Goal: Contribute content: Add original content to the website for others to see

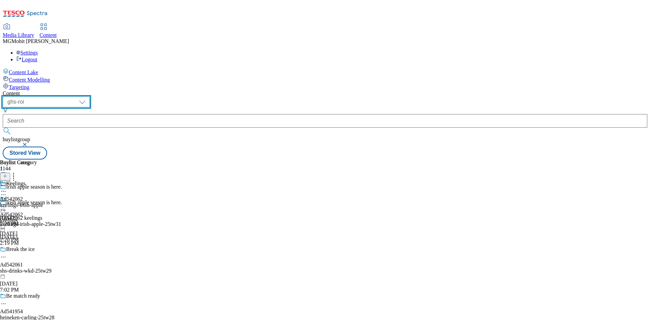
drag, startPoint x: 0, startPoint y: 0, endPoint x: 113, endPoint y: 58, distance: 126.9
click at [90, 97] on select "ghs-roi ghs-uk" at bounding box center [46, 102] width 87 height 11
select select "ghs-[GEOGRAPHIC_DATA]"
click at [88, 97] on select "ghs-roi ghs-uk" at bounding box center [46, 102] width 87 height 11
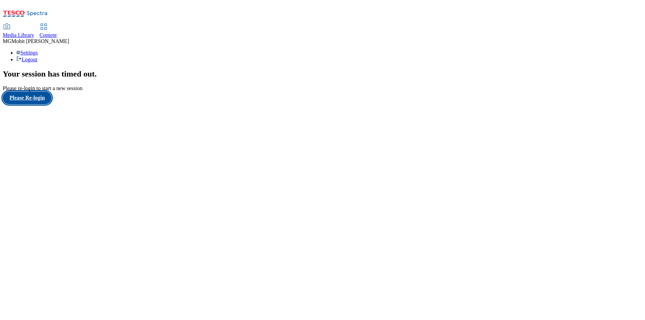
click at [25, 104] on button "Please Re-login" at bounding box center [27, 97] width 49 height 13
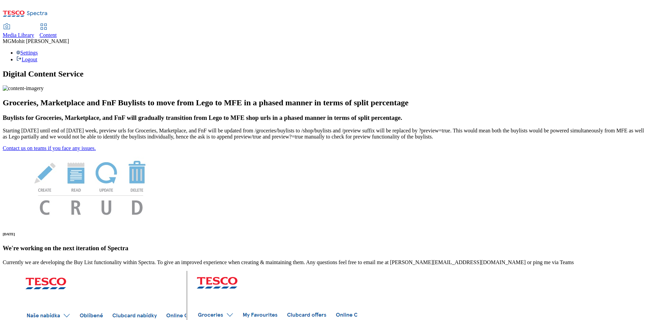
click at [57, 32] on span "Content" at bounding box center [48, 35] width 17 height 6
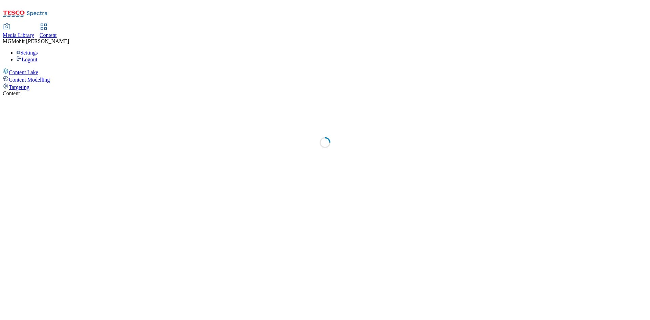
select select "ghs-[GEOGRAPHIC_DATA]"
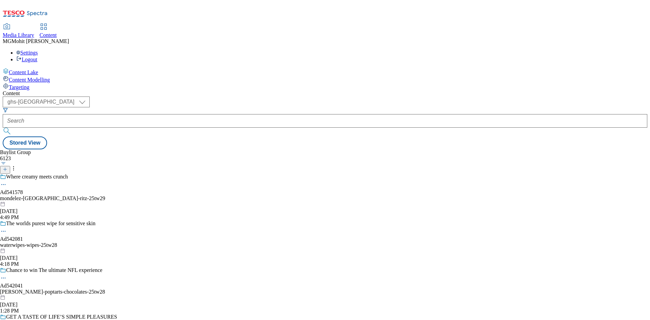
click at [7, 169] on line at bounding box center [4, 169] width 3 height 0
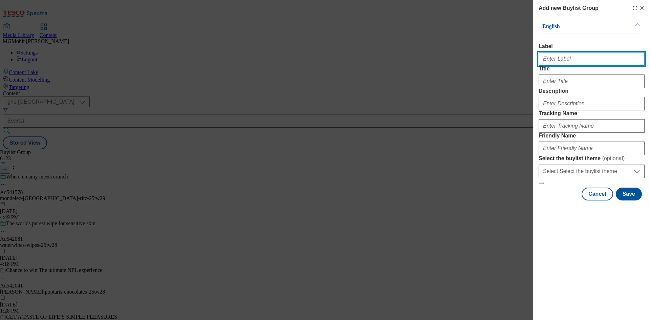
click at [554, 62] on input "Label" at bounding box center [592, 59] width 106 height 14
paste input "AD541868 kenvue"
type input "Ad541868 kenvue"
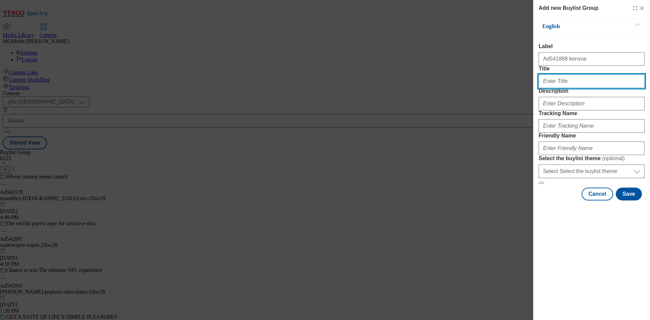
click at [560, 88] on input "Title" at bounding box center [592, 82] width 106 height 14
paste input "Visibly repairs damage from 1st use"
type input "Visibly repairs damage from 1st use"
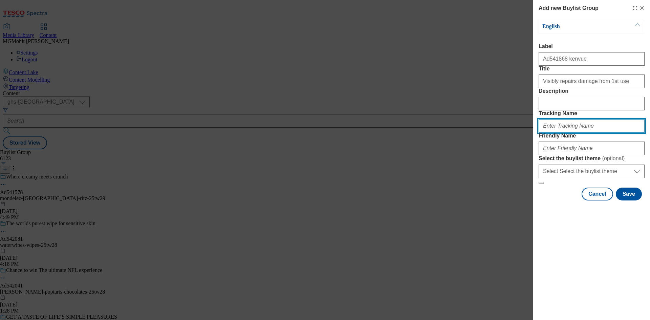
paste input "DH_AD541868"
type input "DH_AD541868"
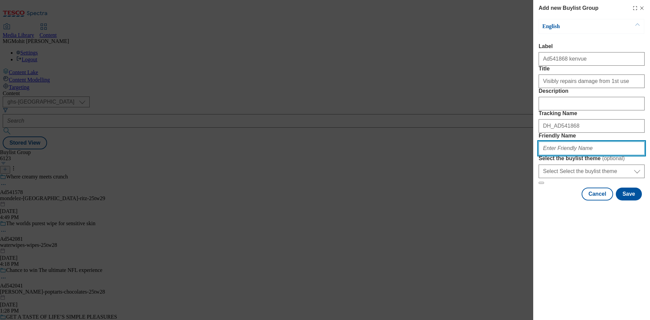
click at [572, 155] on input "Friendly Name" at bounding box center [592, 149] width 106 height 14
paste input "kenvue-ogx-25tw30"
type input "kenvue-ogx-25tw30"
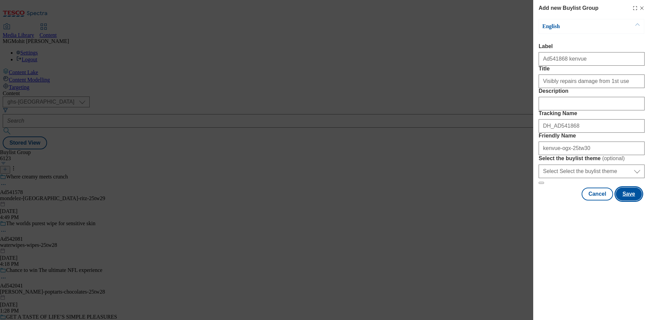
click at [638, 201] on button "Save" at bounding box center [629, 194] width 26 height 13
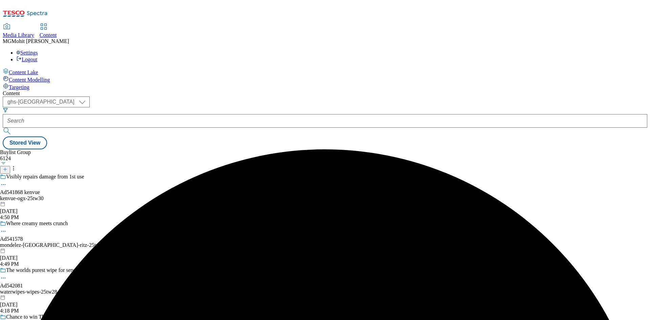
click at [117, 195] on div "kenvue-ogx-25tw30" at bounding box center [58, 198] width 117 height 6
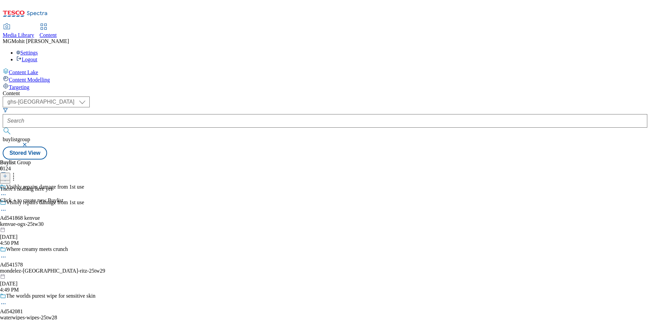
click at [5, 174] on line at bounding box center [5, 175] width 0 height 3
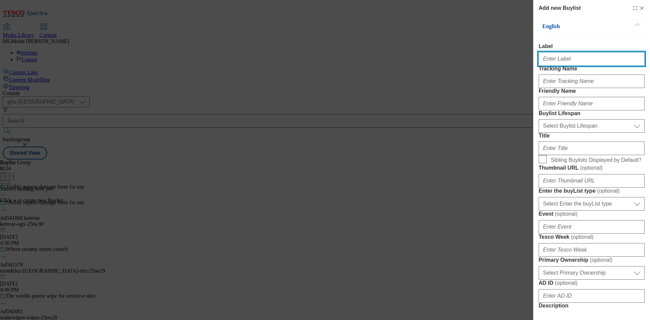
click at [561, 62] on input "Label" at bounding box center [592, 59] width 106 height 14
paste input "AD541868"
type input "AD541868"
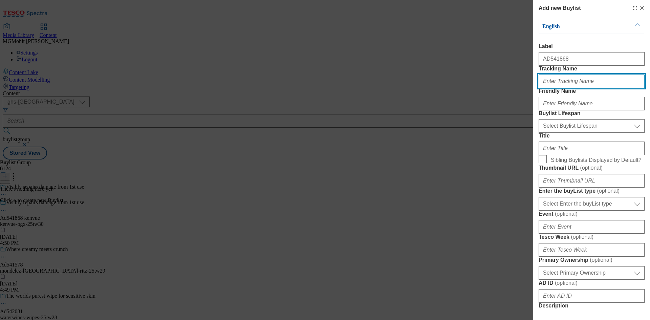
paste input "DH_AD541868"
type input "DH_AD541868"
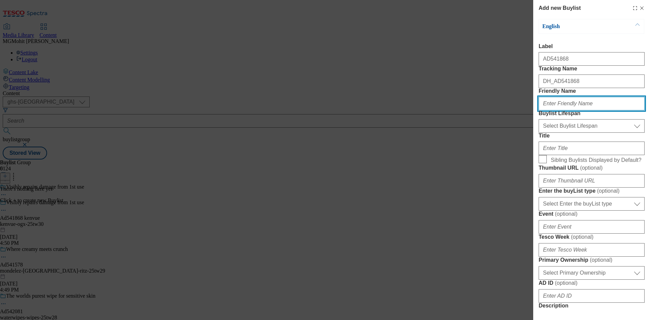
paste input "kenvue"
type input "kenvue"
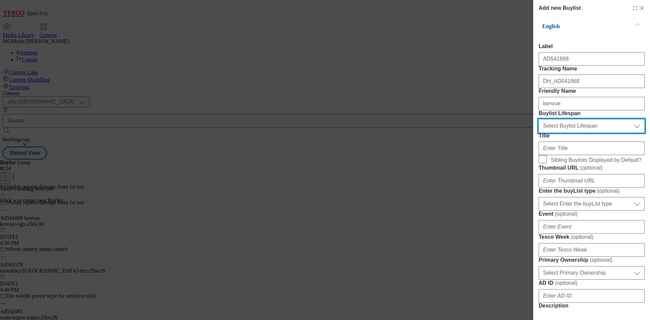
click at [564, 133] on select "Select Buylist Lifespan evergreen seasonal tactical" at bounding box center [592, 126] width 106 height 14
select select "tactical"
click at [539, 133] on select "Select Buylist Lifespan evergreen seasonal tactical" at bounding box center [592, 126] width 106 height 14
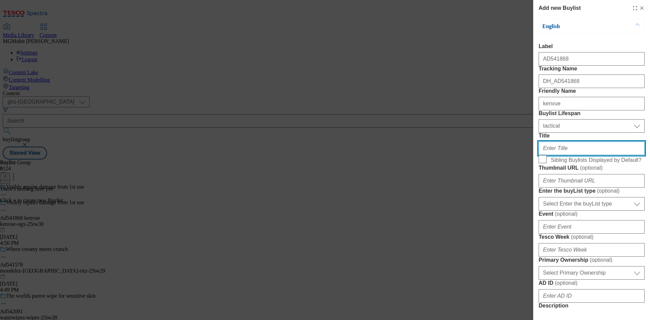
click at [550, 155] on input "Title" at bounding box center [592, 149] width 106 height 14
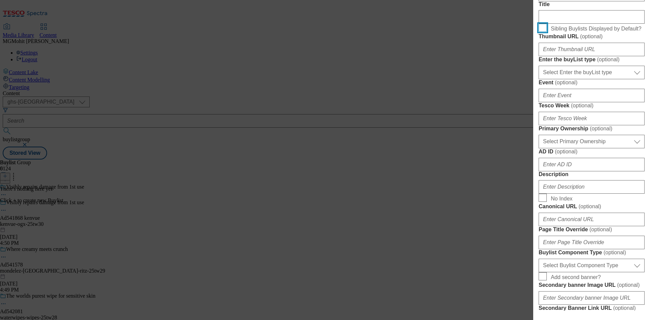
scroll to position [135, 0]
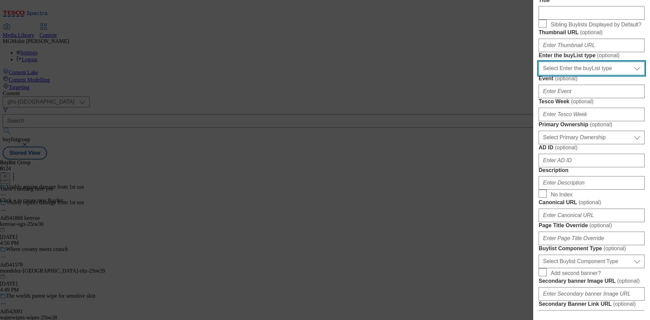
drag, startPoint x: 568, startPoint y: 144, endPoint x: 568, endPoint y: 150, distance: 6.1
click at [568, 75] on select "Select Enter the buyList type event supplier funded long term >4 weeks supplier…" at bounding box center [592, 69] width 106 height 14
select select "supplier funded short term 1-3 weeks"
click at [539, 75] on select "Select Enter the buyList type event supplier funded long term >4 weeks supplier…" at bounding box center [592, 69] width 106 height 14
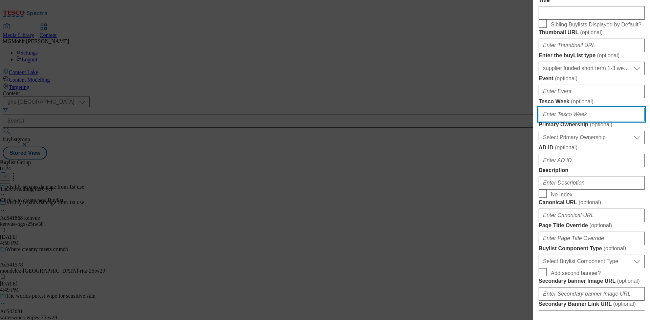
click at [553, 121] on input "Tesco Week ( optional )" at bounding box center [592, 115] width 106 height 14
type input "30"
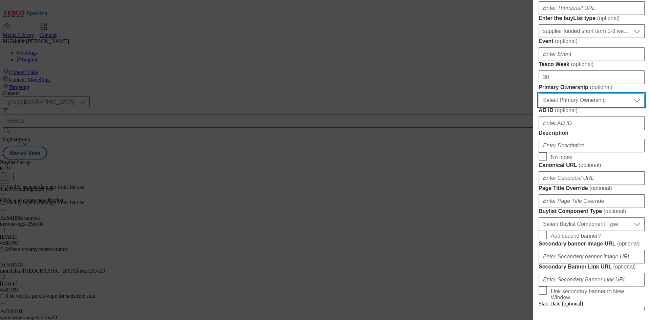
scroll to position [203, 0]
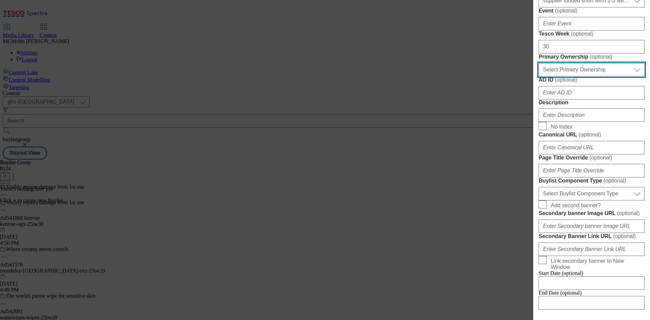
click at [566, 77] on select "Select Primary Ownership [PERSON_NAME]" at bounding box center [592, 70] width 106 height 14
select select "dunnhumby"
click at [539, 77] on select "Select Primary Ownership [PERSON_NAME]" at bounding box center [592, 70] width 106 height 14
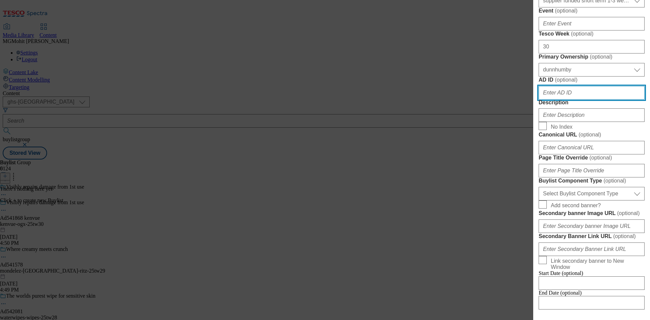
click at [550, 100] on input "AD ID ( optional )" at bounding box center [592, 93] width 106 height 14
paste input "541868"
type input "541868"
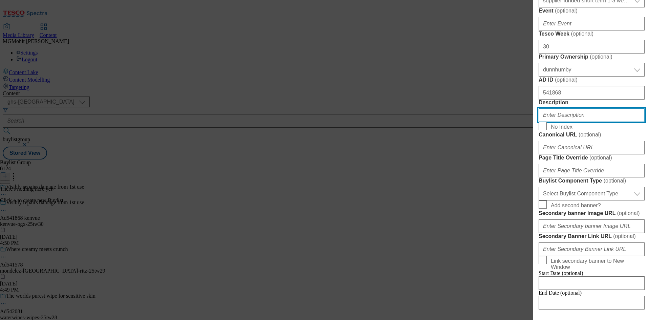
click at [562, 122] on input "Description" at bounding box center [592, 115] width 106 height 14
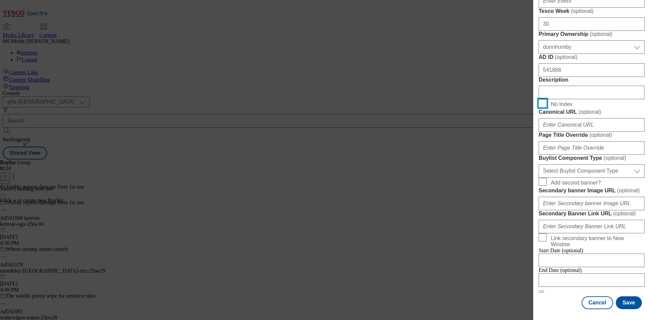
scroll to position [339, 0]
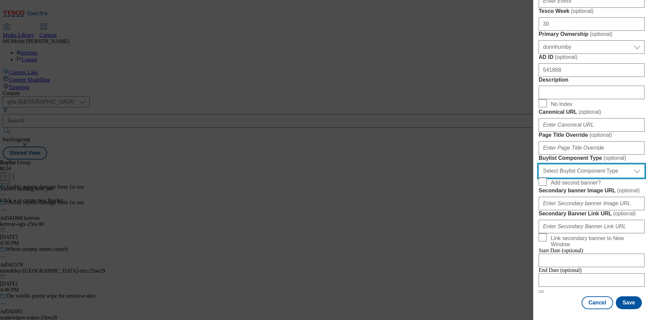
click at [570, 178] on select "Select Buylist Component Type Banner Competition Header Meal" at bounding box center [592, 171] width 106 height 14
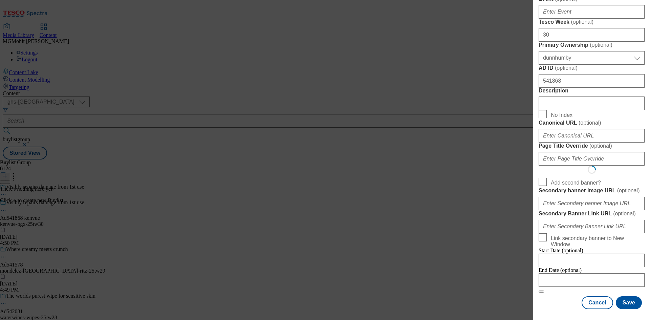
select select "Banner"
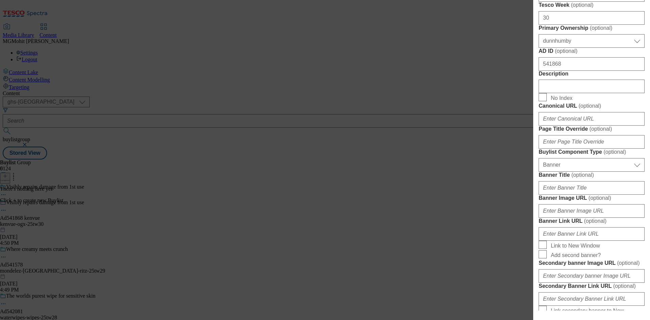
scroll to position [269, 0]
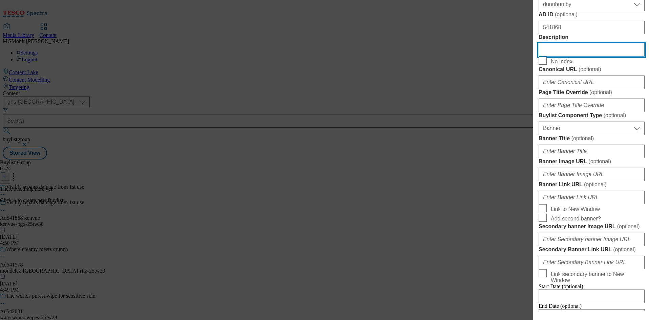
drag, startPoint x: 535, startPoint y: 184, endPoint x: 510, endPoint y: 182, distance: 24.4
click at [510, 182] on div "Add new Buylist English Label AD541868 Tracking Name DH_AD541868 Friendly Name …" at bounding box center [325, 160] width 650 height 320
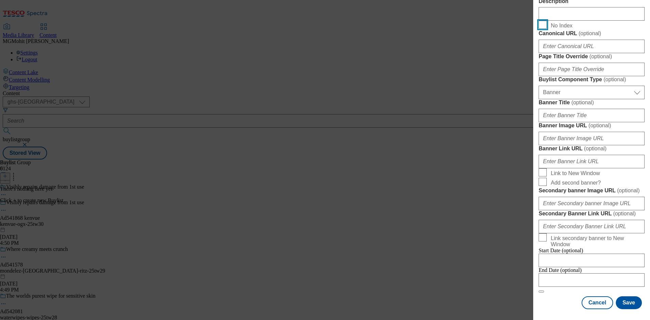
scroll to position [594, 0]
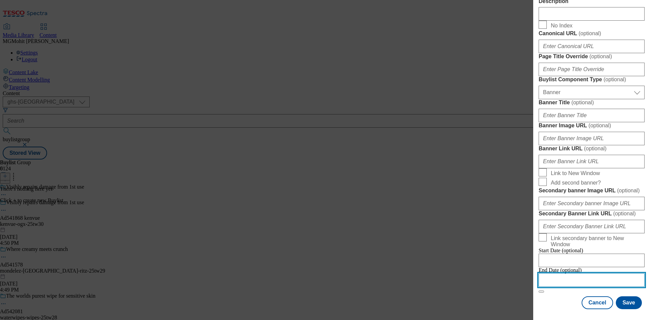
click at [559, 277] on input "Modal" at bounding box center [592, 280] width 106 height 14
select select "2025"
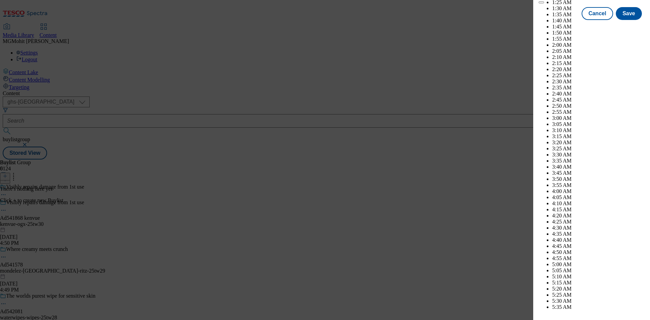
scroll to position [2527, 0]
select select "December"
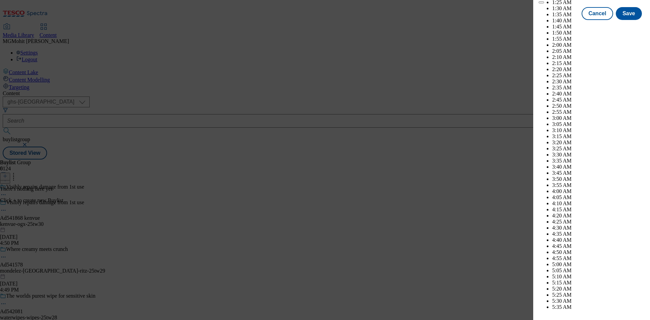
click at [562, 26] on div "Cancel Save" at bounding box center [592, 19] width 106 height 13
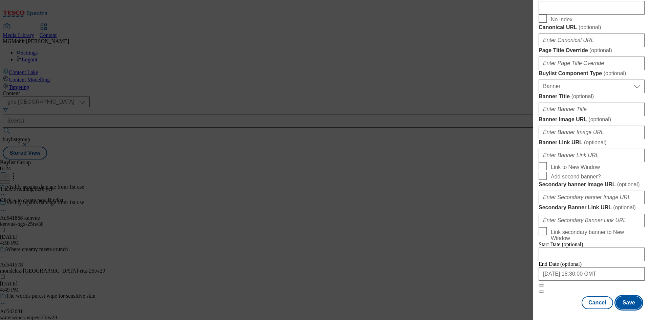
click at [624, 304] on button "Save" at bounding box center [629, 302] width 26 height 13
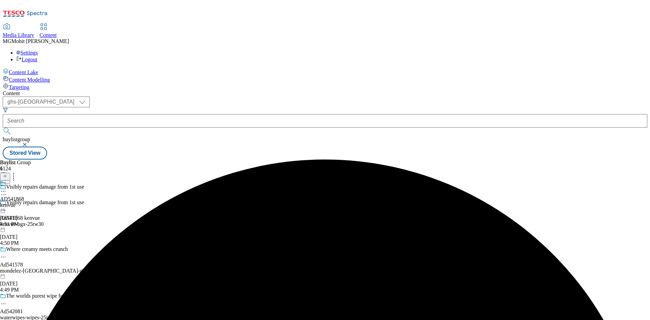
click at [24, 181] on div "AD541868 kenvue [DATE] 4:51 PM" at bounding box center [12, 204] width 24 height 47
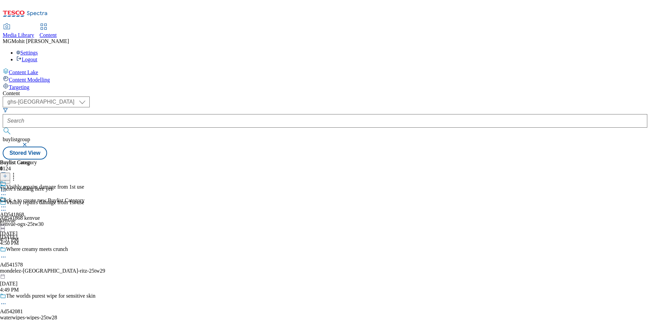
click at [7, 174] on icon at bounding box center [5, 176] width 5 height 5
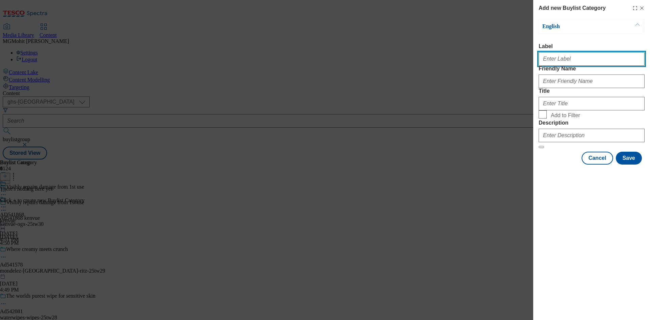
click at [563, 59] on input "Label" at bounding box center [592, 59] width 106 height 14
paste input "AD541868"
type input "AD541868"
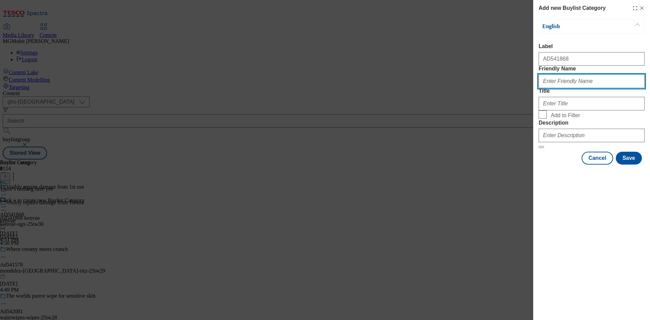
paste input "kenvue-ogx"
type input "kenvue-ogx"
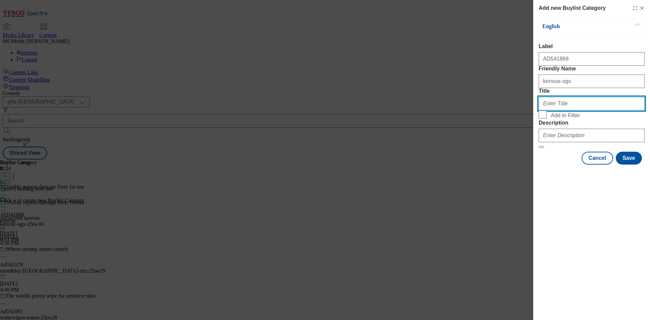
paste input "[GEOGRAPHIC_DATA]"
type input "[GEOGRAPHIC_DATA]"
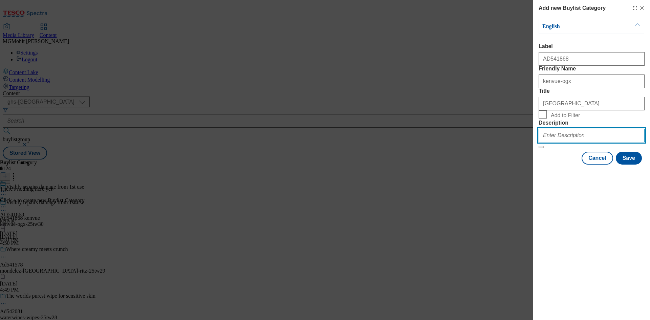
click at [561, 142] on input "Description" at bounding box center [592, 136] width 106 height 14
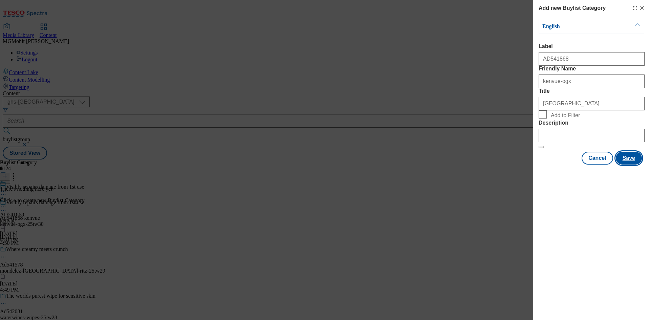
click at [633, 165] on button "Save" at bounding box center [629, 158] width 26 height 13
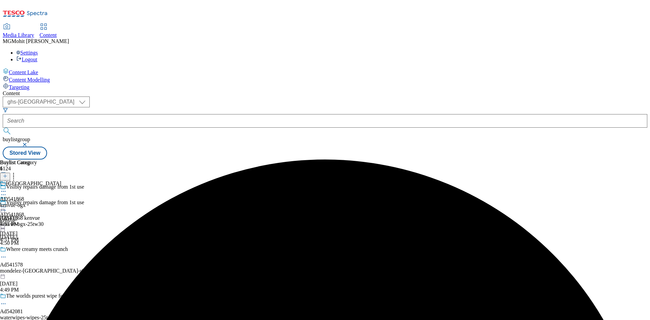
click at [61, 202] on div "kenvue-ogx" at bounding box center [30, 205] width 61 height 6
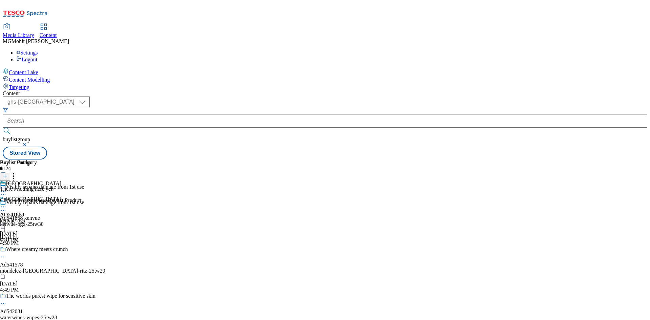
click at [7, 174] on icon at bounding box center [5, 176] width 5 height 5
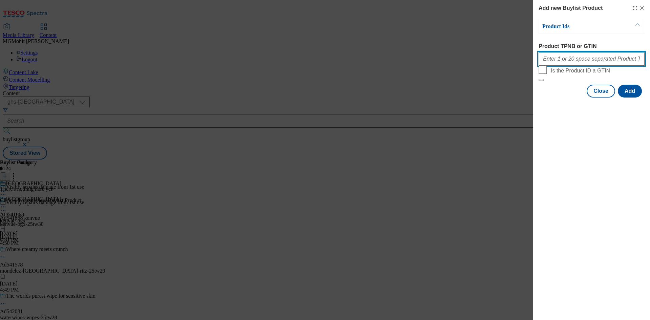
click at [556, 64] on input "Product TPNB or GTIN" at bounding box center [592, 59] width 106 height 14
paste input "72946545 91716864 91386781 72946551 78525994 78525896 72946504 72946499 6301124…"
type input "72946545 91716864 91386781 72946551 78525994 78525896 72946504 72946499 6301124…"
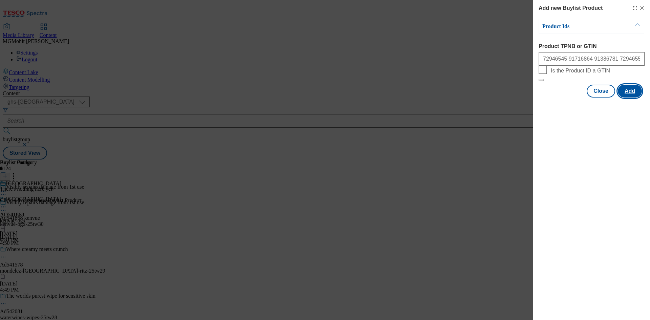
click at [629, 98] on button "Add" at bounding box center [630, 91] width 24 height 13
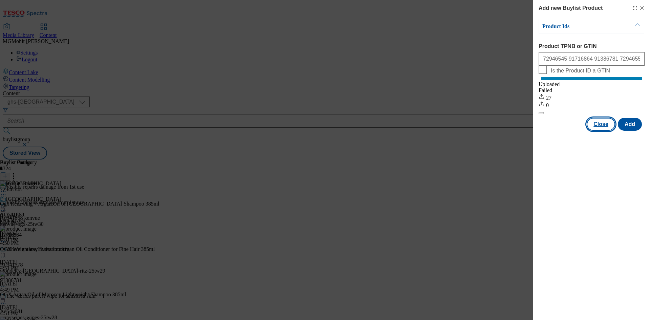
click at [600, 131] on button "Close" at bounding box center [601, 124] width 28 height 13
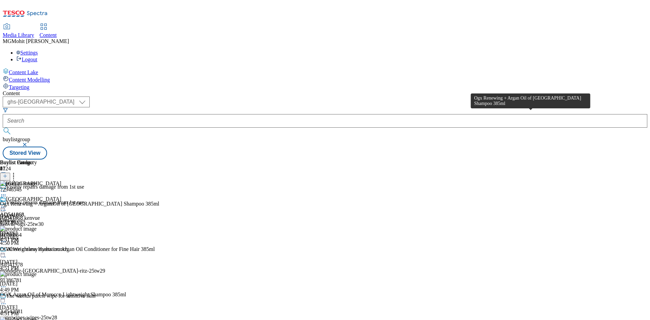
click at [160, 201] on div "Ogx Renewing + Argan Oil of [GEOGRAPHIC_DATA] Shampoo 385ml" at bounding box center [80, 204] width 160 height 6
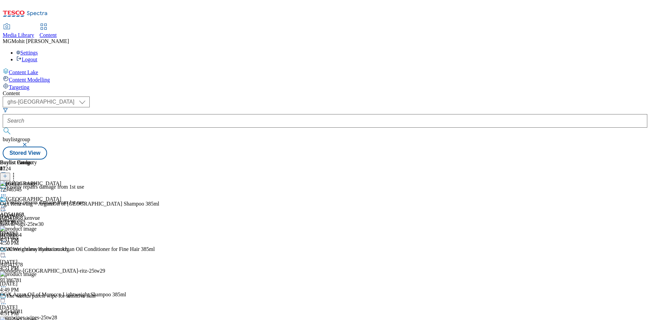
click at [4, 207] on circle at bounding box center [3, 207] width 1 height 1
click at [29, 219] on span "Edit" at bounding box center [25, 221] width 8 height 5
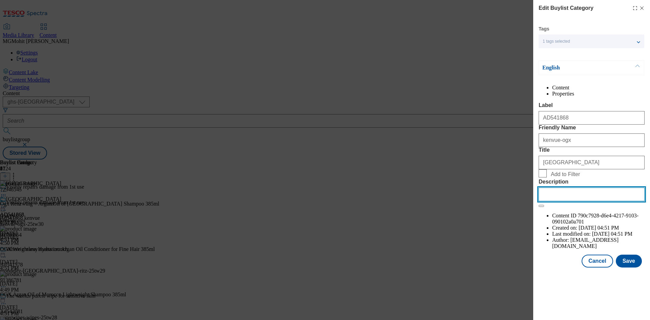
click at [552, 201] on input "Description" at bounding box center [592, 195] width 106 height 14
paste input "Ogx Renewing + Argan Oil of [GEOGRAPHIC_DATA] Shampoo 385ml"
type input "Ogx Renewing + Argan Oil of [GEOGRAPHIC_DATA] Shampoo 385ml"
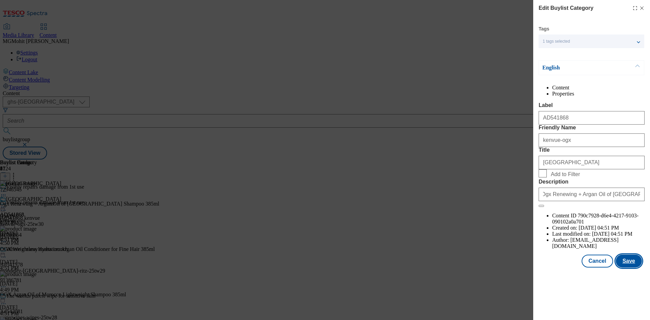
click at [626, 268] on button "Save" at bounding box center [629, 261] width 26 height 13
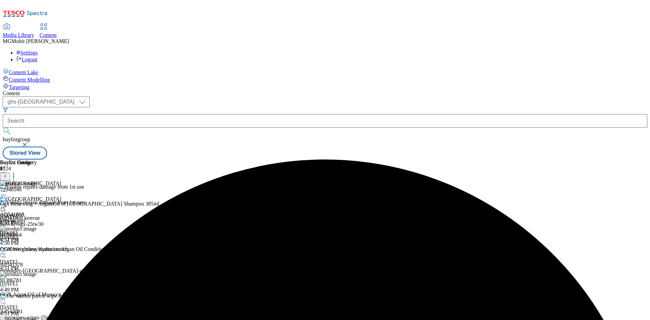
click at [7, 204] on icon at bounding box center [3, 207] width 7 height 7
click at [29, 219] on span "Edit" at bounding box center [25, 221] width 8 height 5
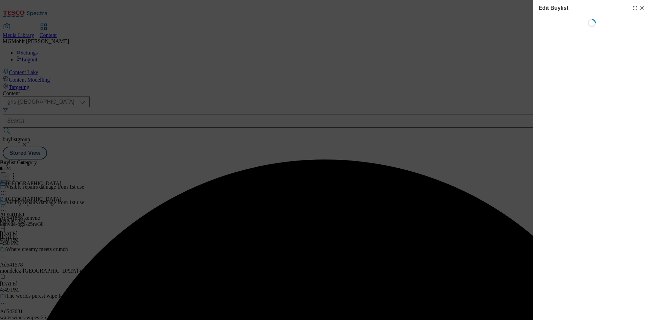
select select "tactical"
select select "supplier funded short term 1-3 weeks"
select select "dunnhumby"
select select "Banner"
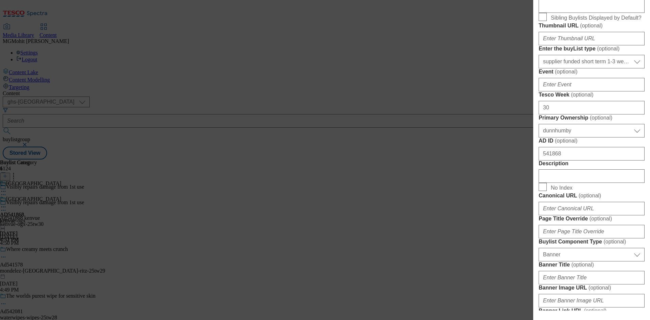
scroll to position [271, 0]
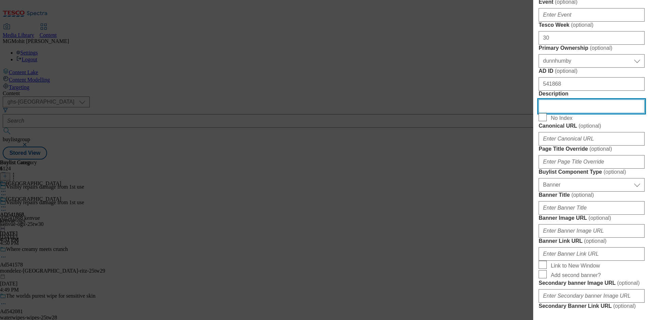
click at [569, 113] on input "Description" at bounding box center [592, 107] width 106 height 14
paste input "Ogx Renewing + Argan Oil of [GEOGRAPHIC_DATA] Shampoo 385ml"
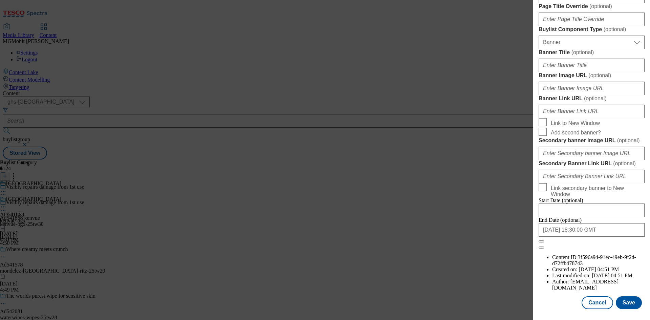
scroll to position [665, 0]
type input "Ogx Renewing + Argan Oil of [GEOGRAPHIC_DATA] Shampoo 385ml"
click at [625, 299] on button "Save" at bounding box center [629, 302] width 26 height 13
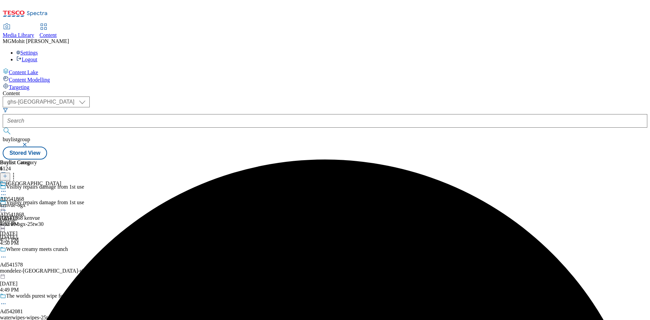
click at [7, 207] on icon at bounding box center [3, 210] width 7 height 7
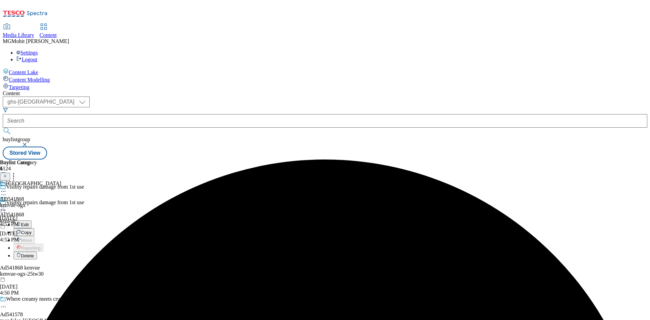
click at [32, 221] on button "Edit" at bounding box center [23, 225] width 18 height 8
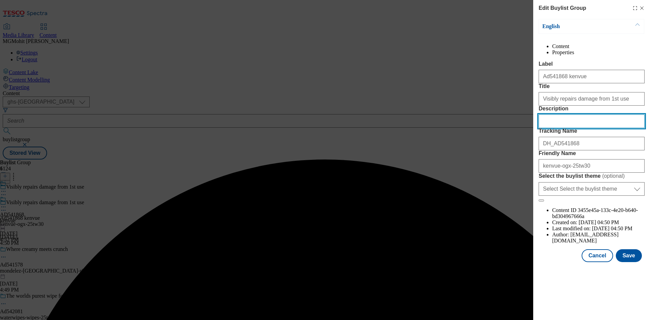
click at [550, 128] on input "Description" at bounding box center [592, 121] width 106 height 14
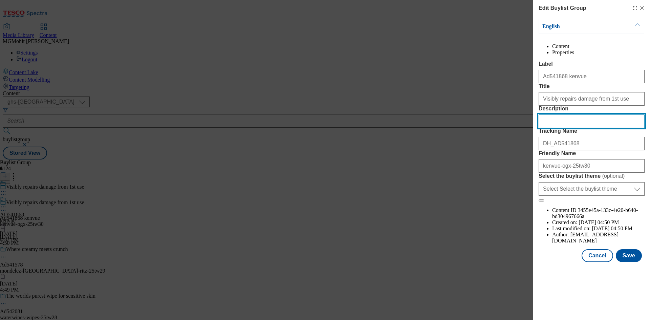
paste input "Ogx Renewing + Argan Oil of [GEOGRAPHIC_DATA] Shampoo 385ml"
type input "Ogx Renewing + Argan Oil of [GEOGRAPHIC_DATA] Shampoo 385ml"
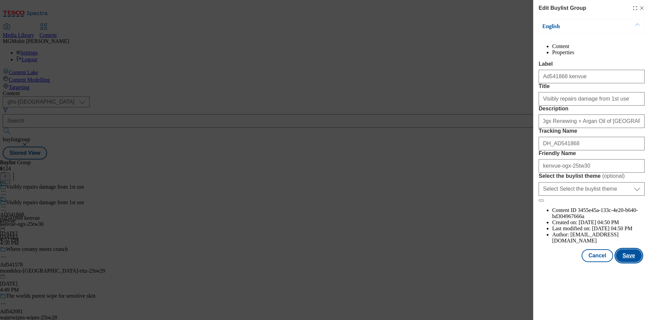
click at [629, 262] on button "Save" at bounding box center [629, 255] width 26 height 13
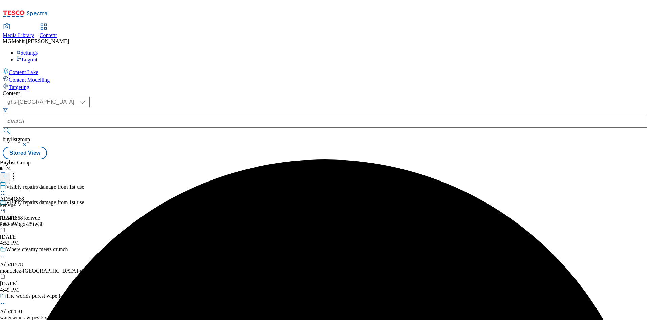
click at [7, 188] on icon at bounding box center [3, 191] width 7 height 7
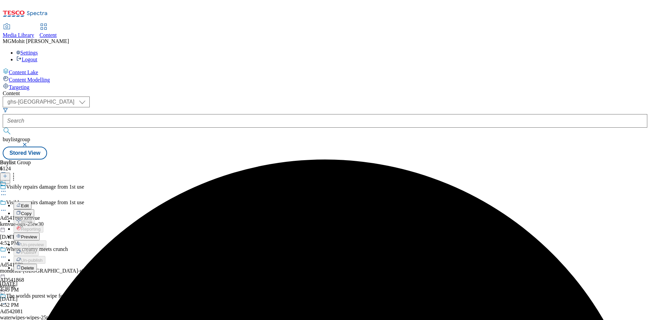
click at [37, 234] on span "Preview" at bounding box center [29, 236] width 16 height 5
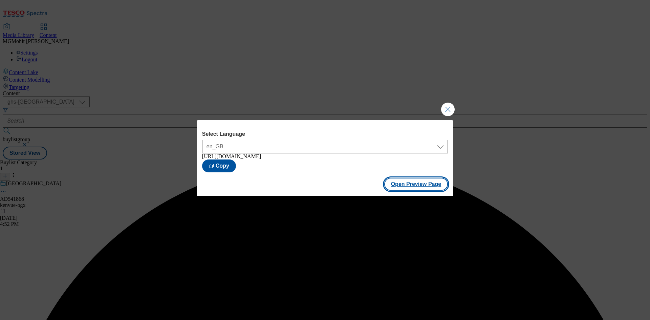
click at [419, 186] on button "Open Preview Page" at bounding box center [416, 184] width 64 height 13
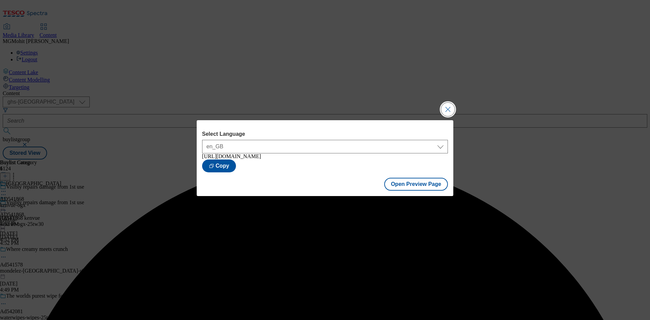
click at [443, 109] on button "Close Modal" at bounding box center [448, 110] width 14 height 14
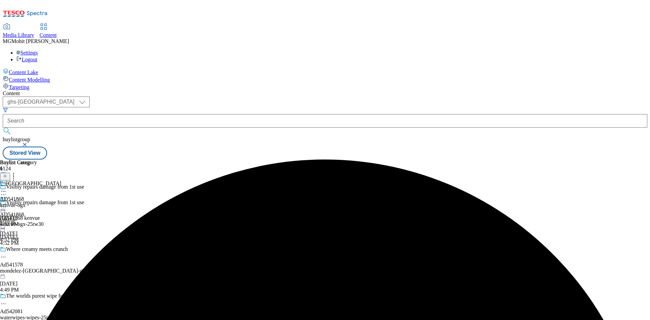
click at [7, 204] on icon at bounding box center [3, 207] width 7 height 7
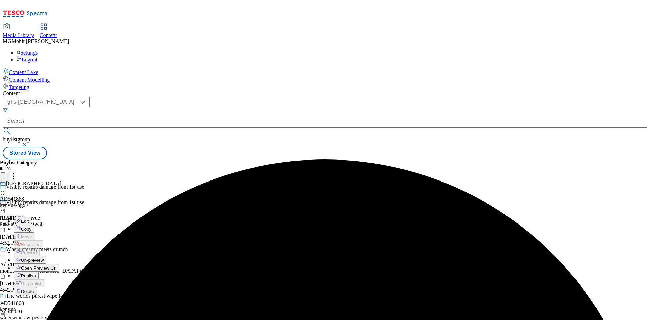
click at [36, 273] on span "Publish" at bounding box center [28, 275] width 15 height 5
